Goal: Browse casually

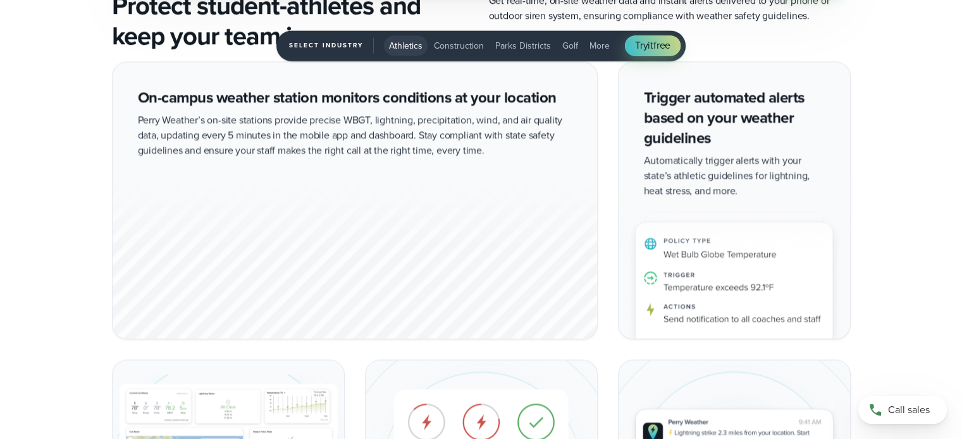
scroll to position [2339, 0]
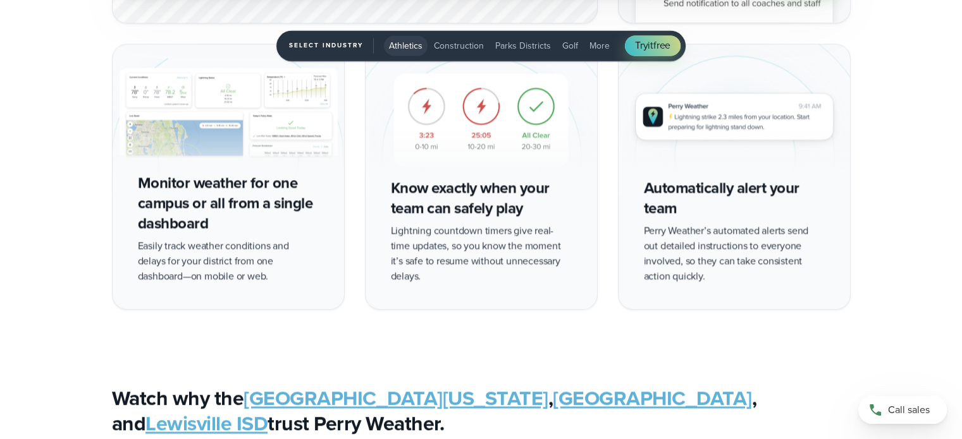
click at [439, 46] on span "Construction" at bounding box center [459, 45] width 50 height 13
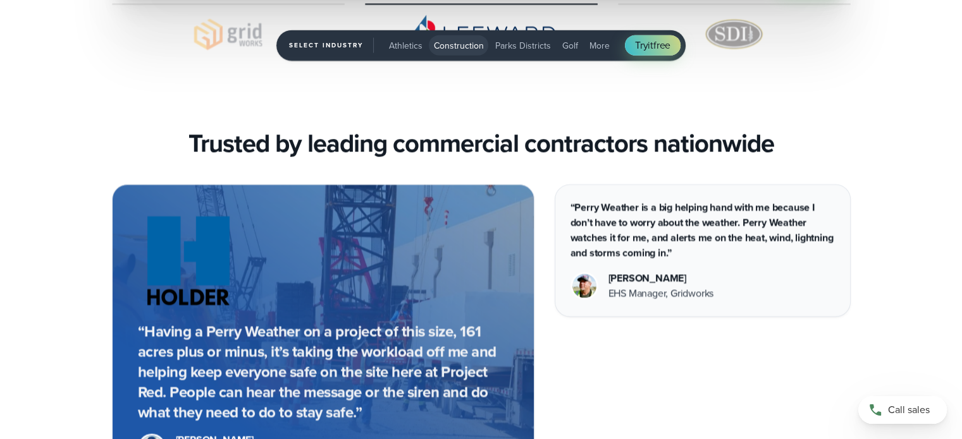
scroll to position [3351, 0]
